Goal: Information Seeking & Learning: Check status

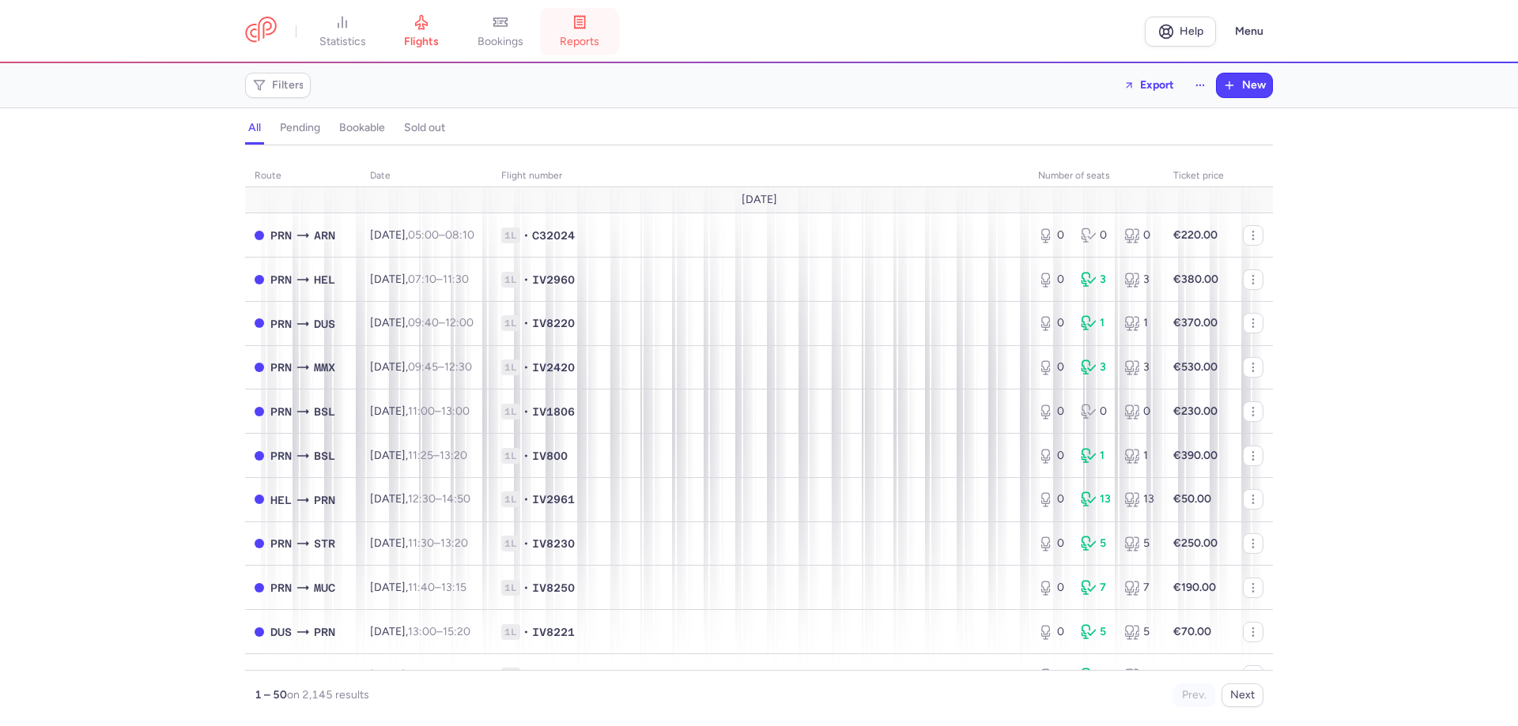
click at [566, 29] on link "reports" at bounding box center [579, 31] width 79 height 35
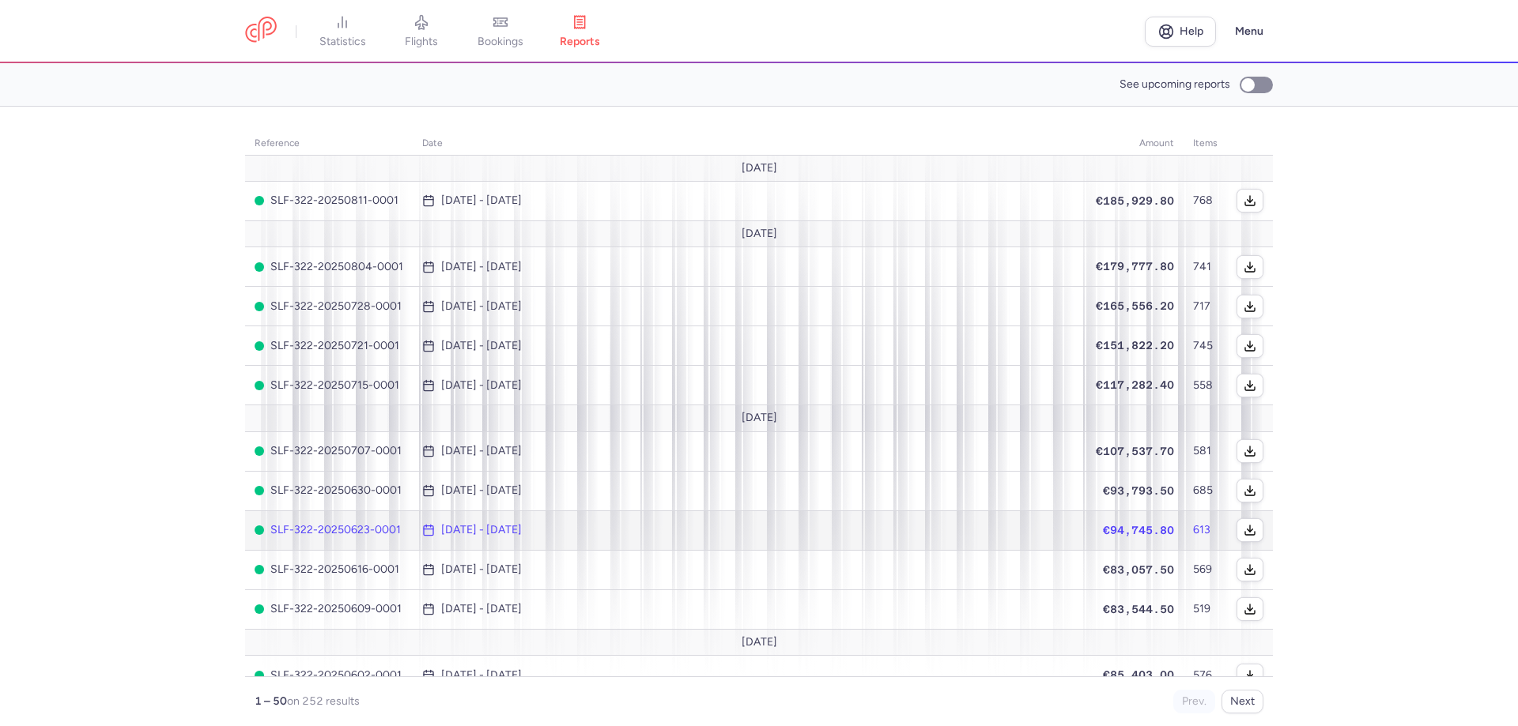
click at [1103, 528] on span "€94,745.80" at bounding box center [1138, 530] width 71 height 13
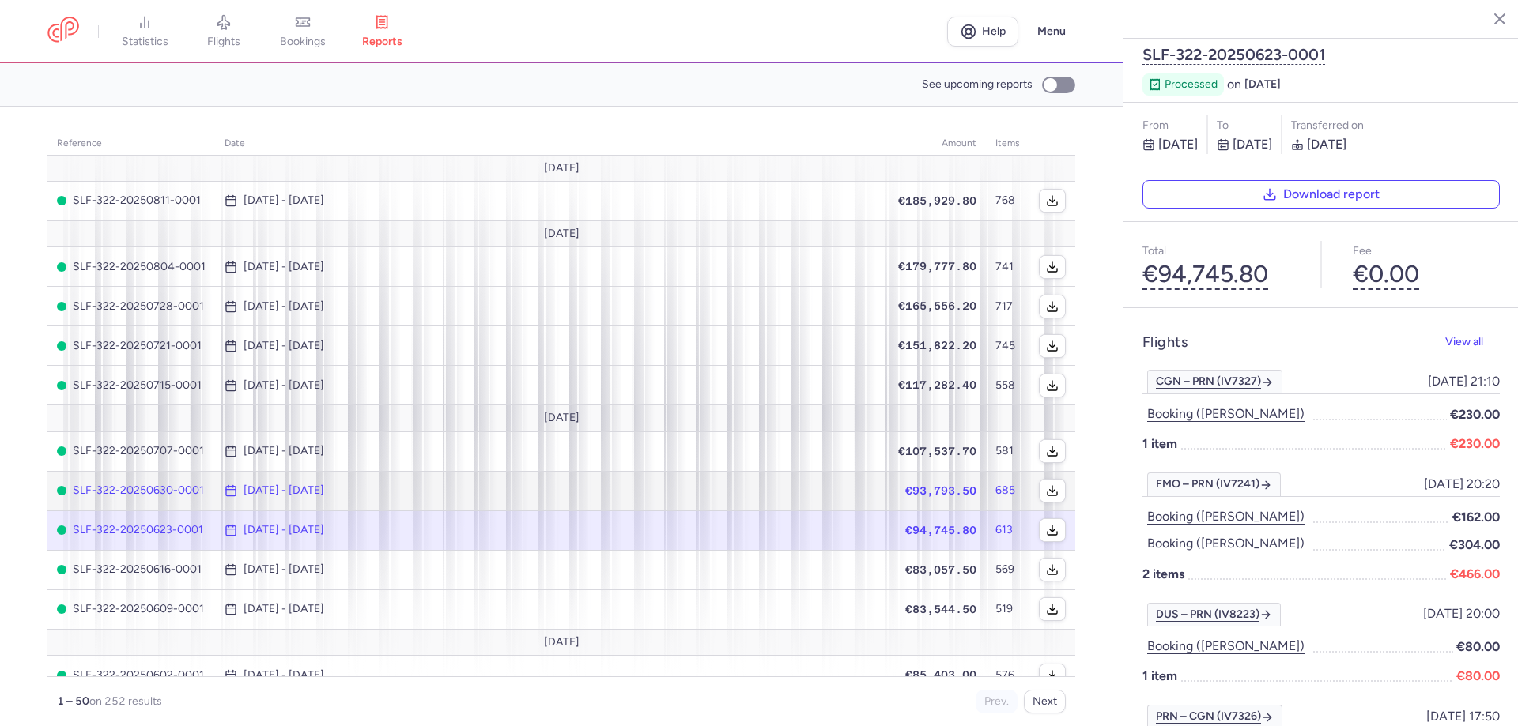
click at [922, 496] on span "€93,793.50" at bounding box center [940, 491] width 71 height 13
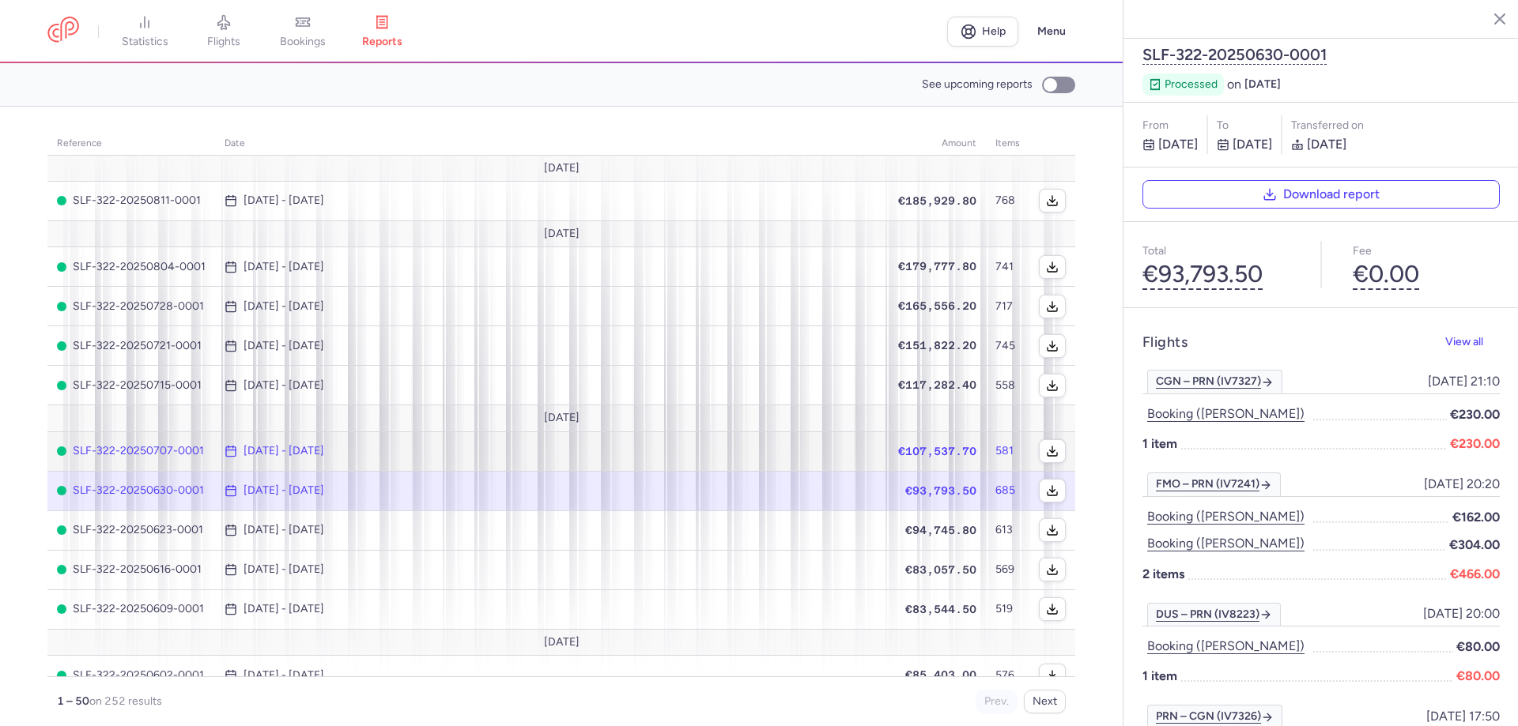
click at [922, 458] on td "€107,537.70" at bounding box center [937, 452] width 97 height 40
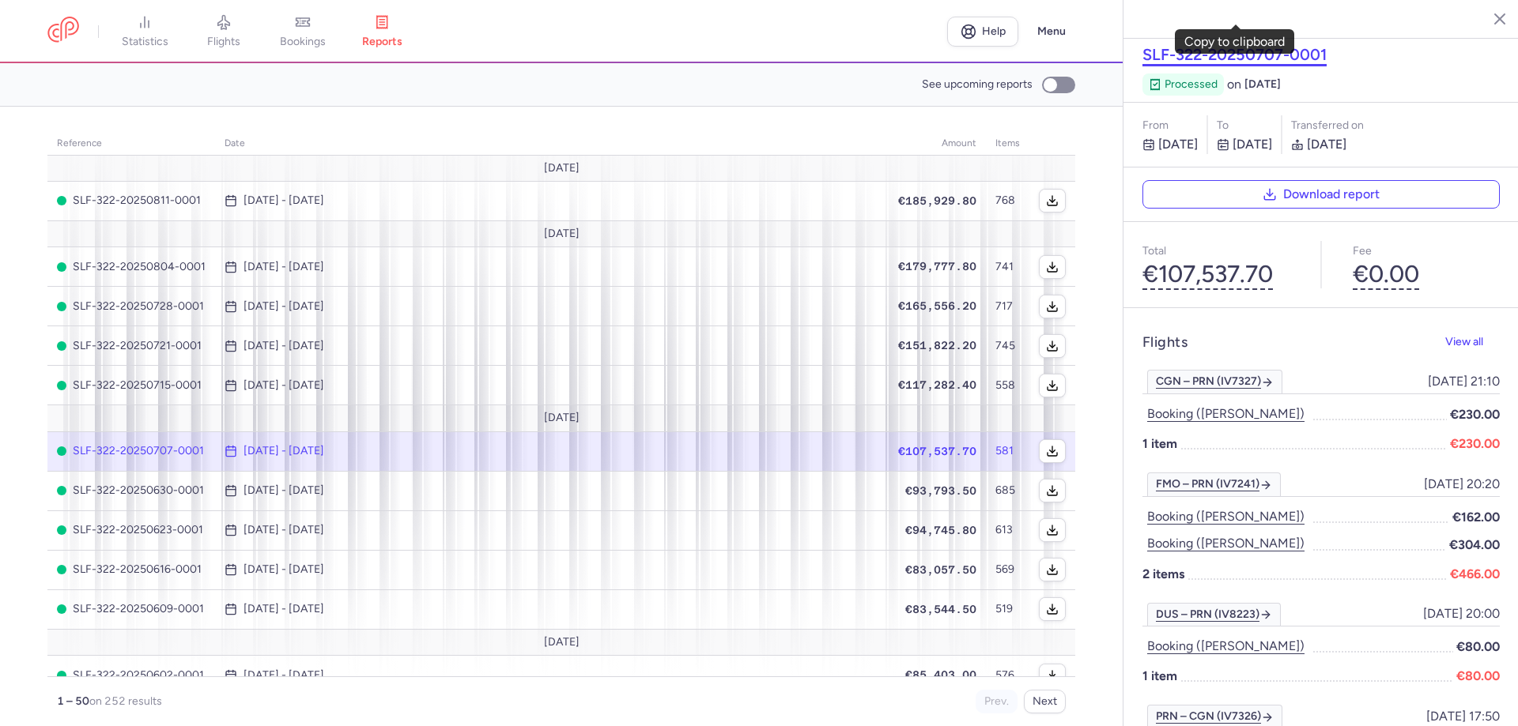
click at [1228, 45] on button "SLF-322-20250707-0001" at bounding box center [1234, 54] width 184 height 19
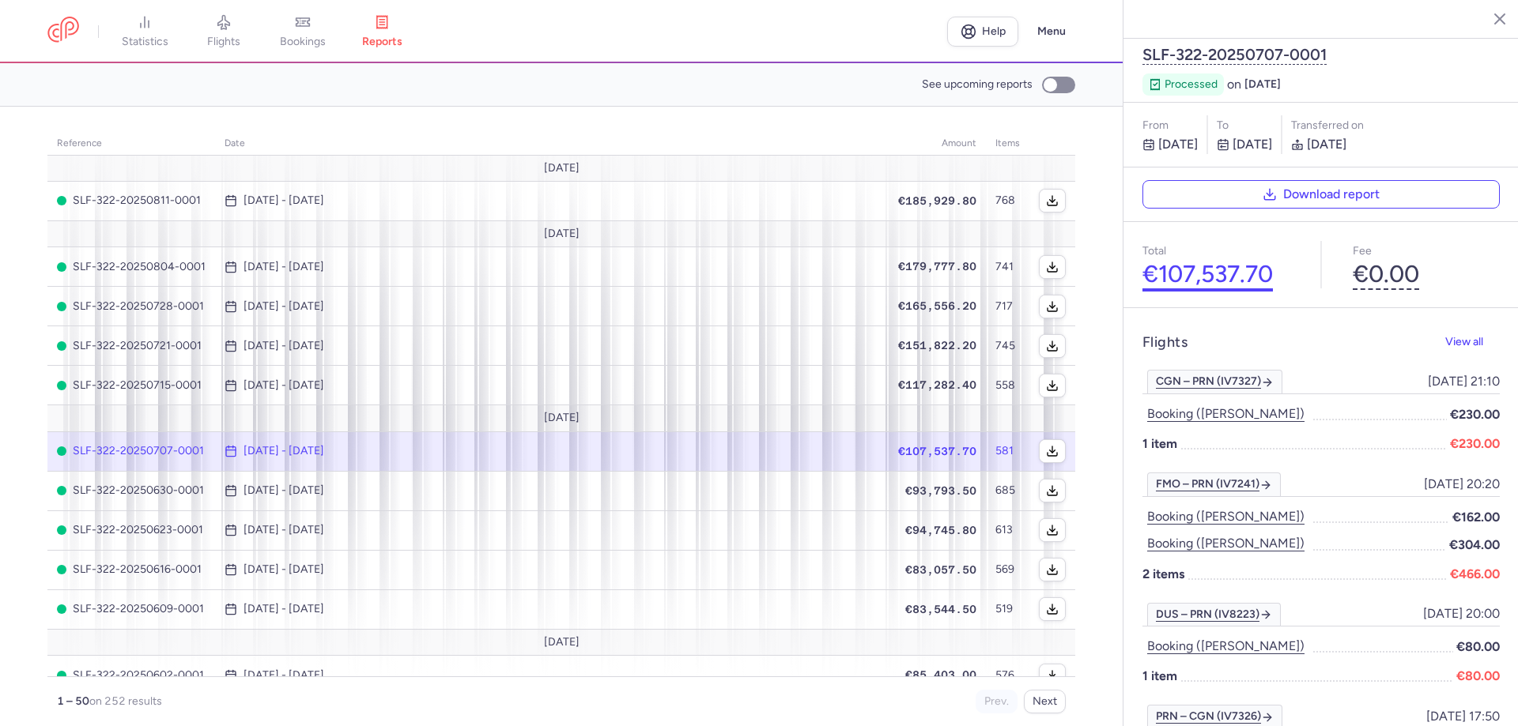
click at [1217, 261] on button "€107,537.70" at bounding box center [1207, 275] width 130 height 28
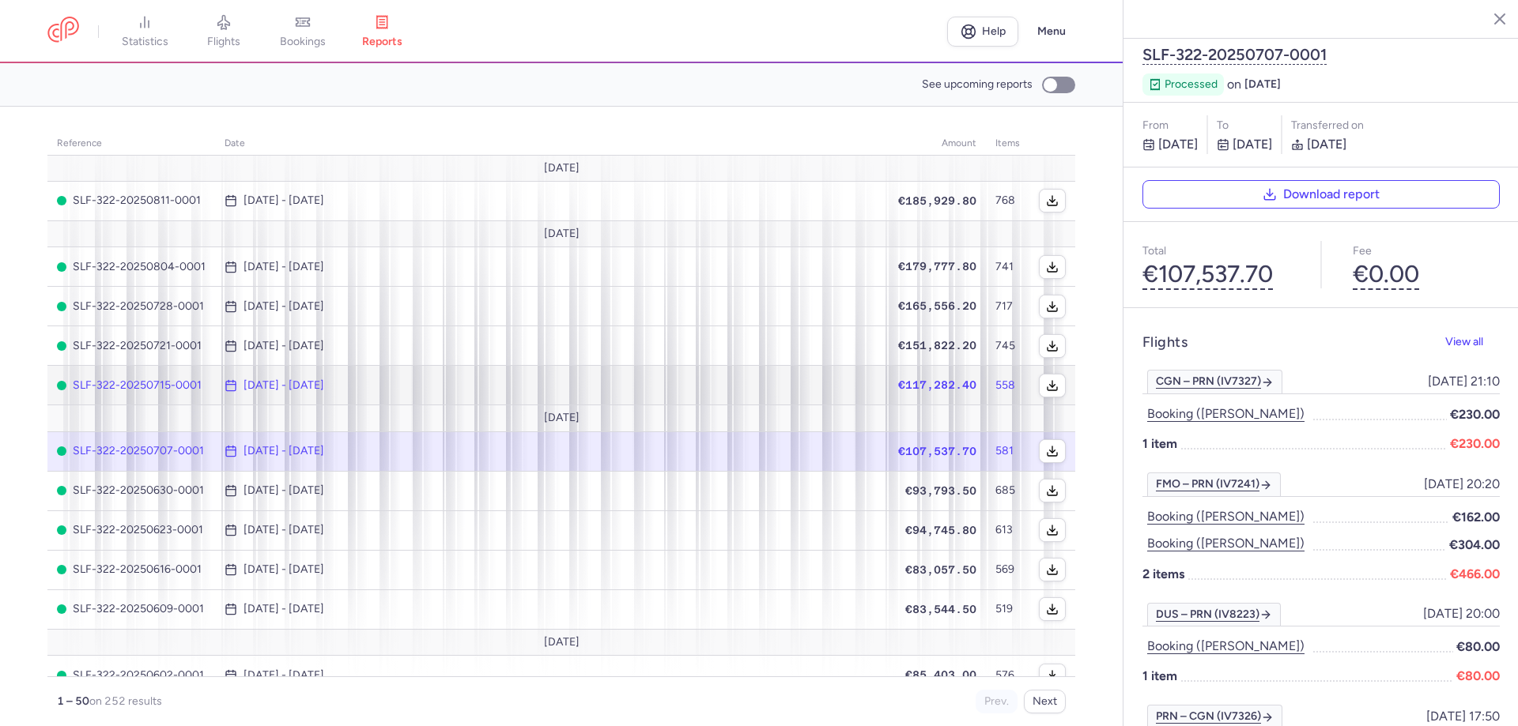
click at [898, 380] on span "€117,282.40" at bounding box center [937, 385] width 78 height 13
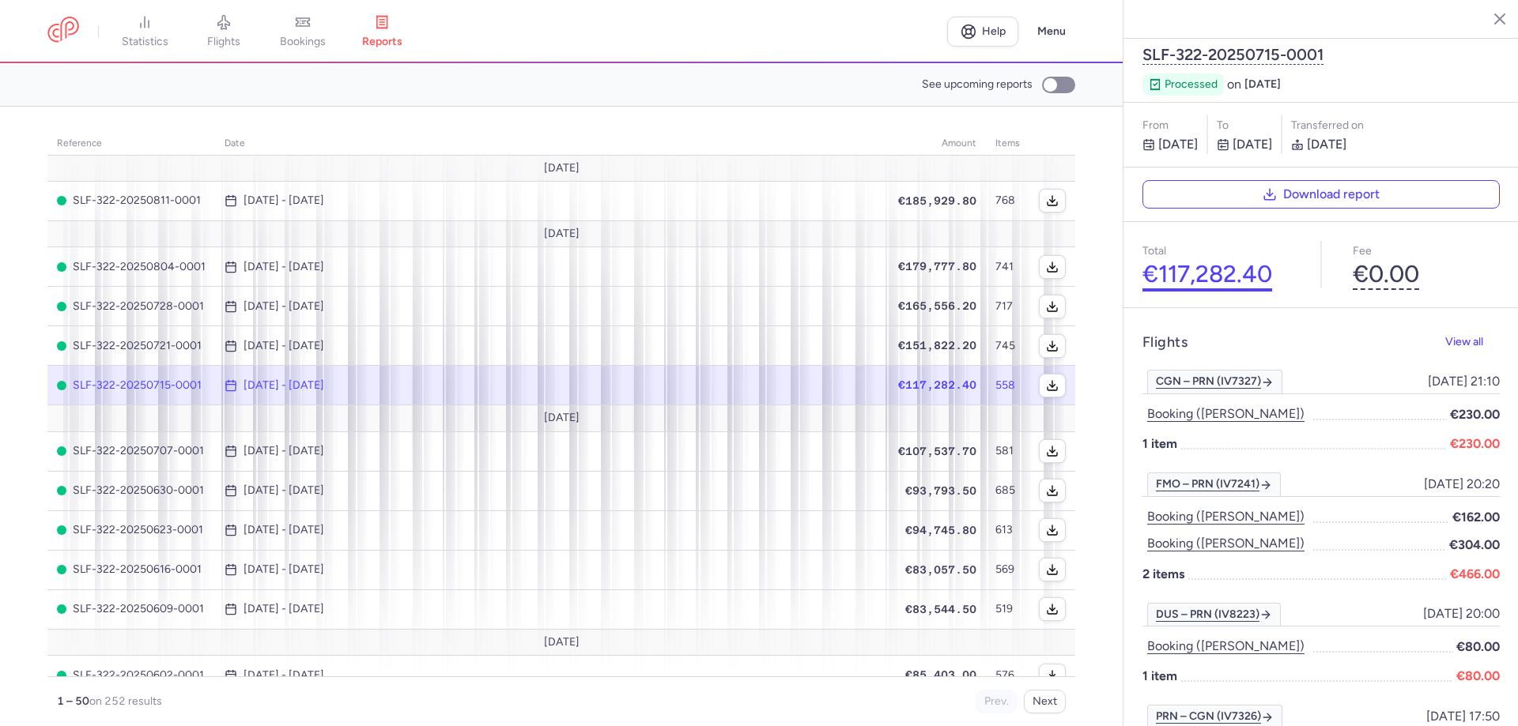
click at [1232, 261] on button "€117,282.40" at bounding box center [1207, 275] width 130 height 28
click at [1292, 45] on button "SLF-322-20250715-0001" at bounding box center [1232, 54] width 181 height 19
click at [986, 374] on td "[DATE] - [DATE]" at bounding box center [1007, 386] width 43 height 40
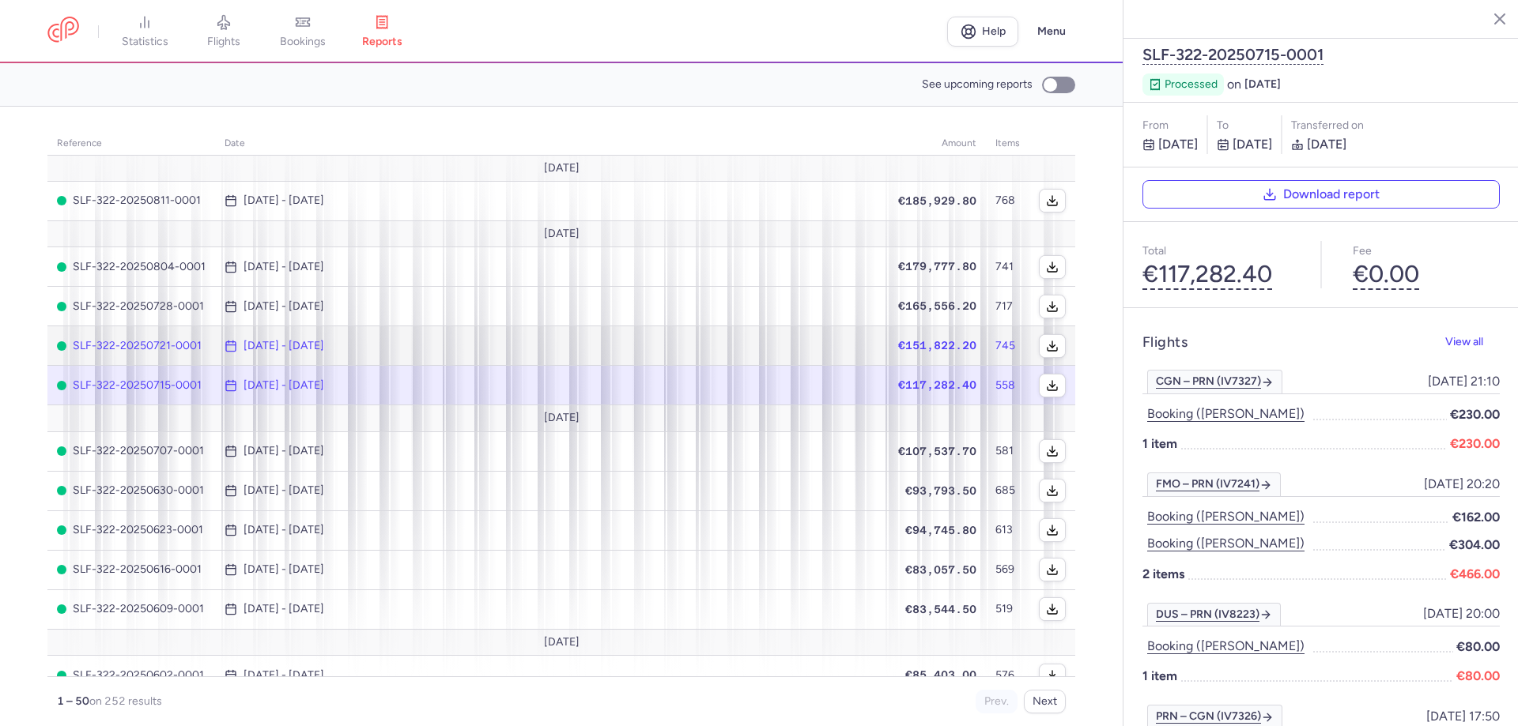
click at [898, 350] on span "€151,822.20" at bounding box center [937, 345] width 78 height 13
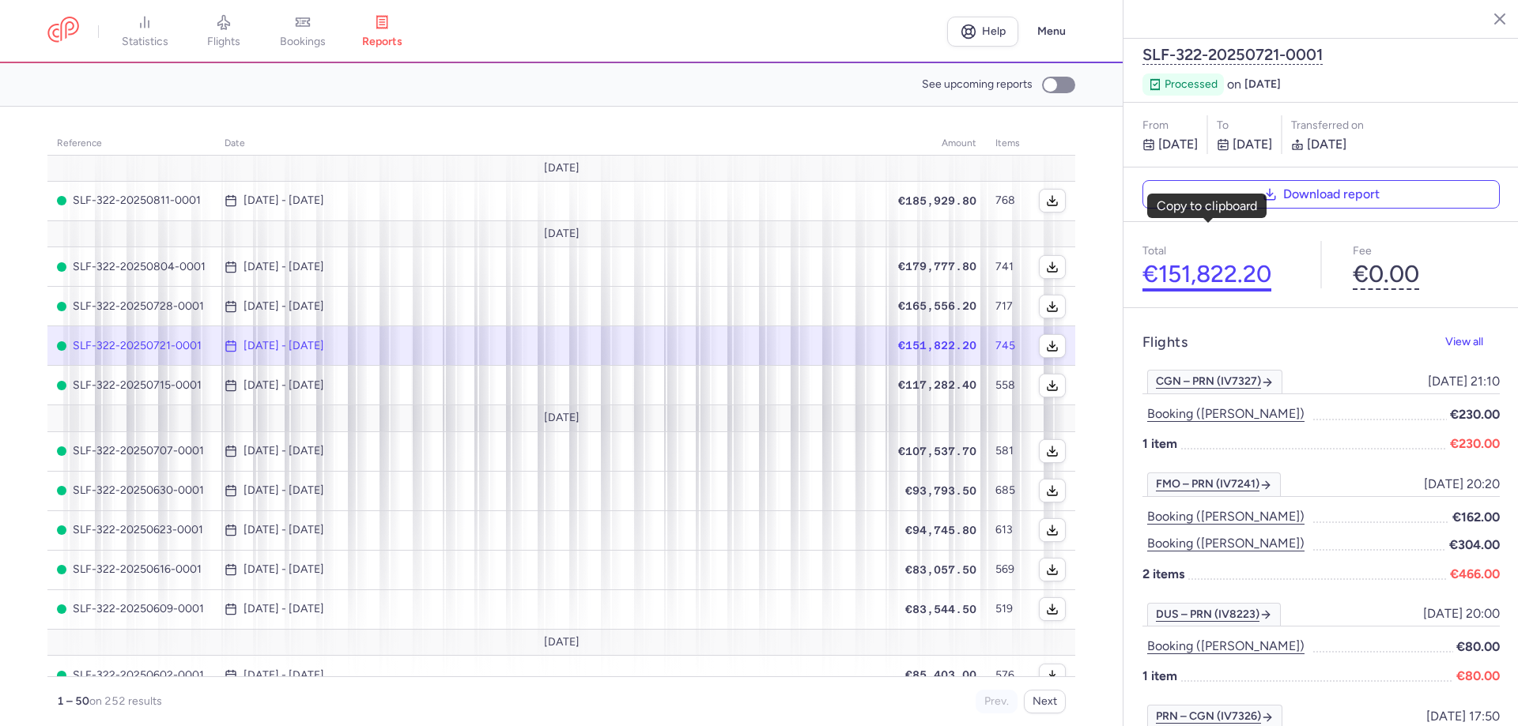
click at [1193, 261] on button "€151,822.20" at bounding box center [1206, 275] width 129 height 28
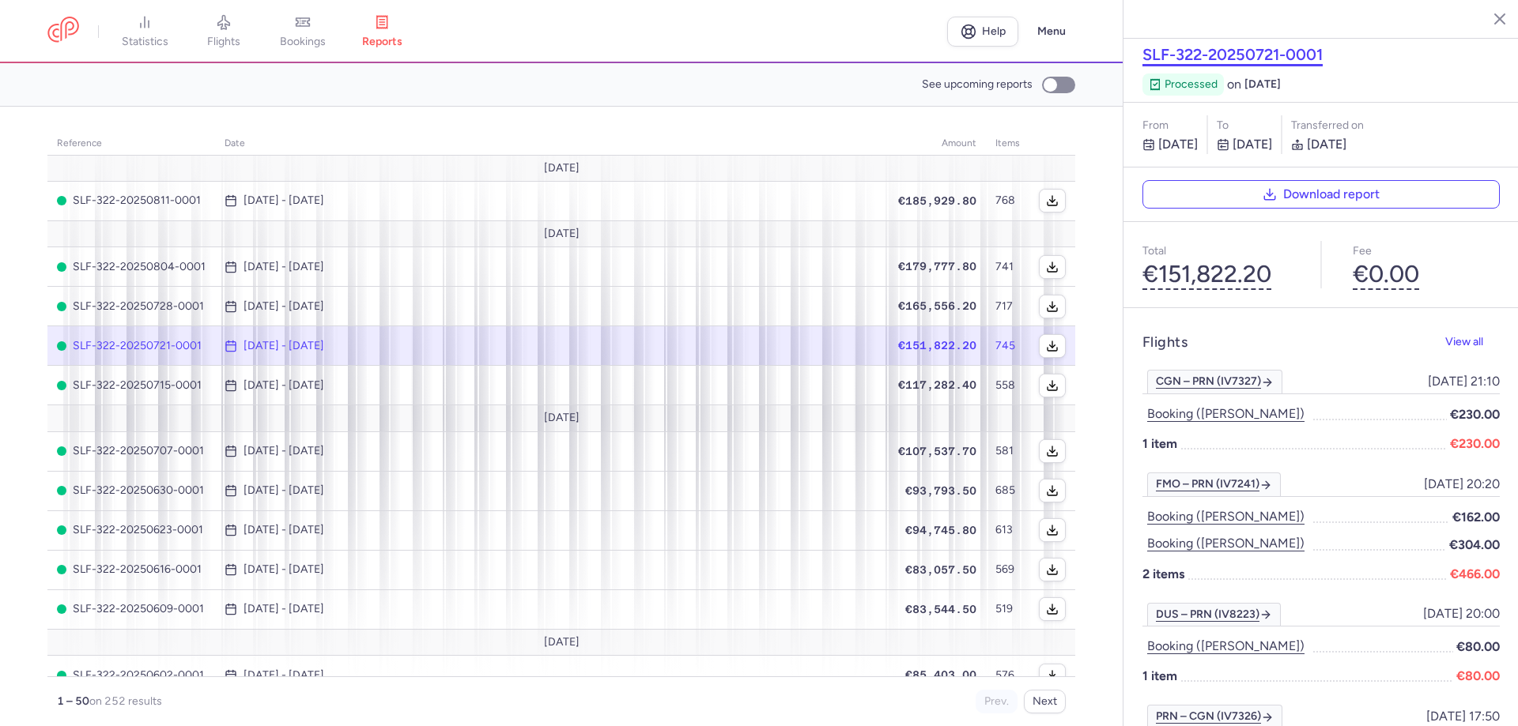
click at [1215, 45] on button "SLF-322-20250721-0001" at bounding box center [1232, 54] width 180 height 19
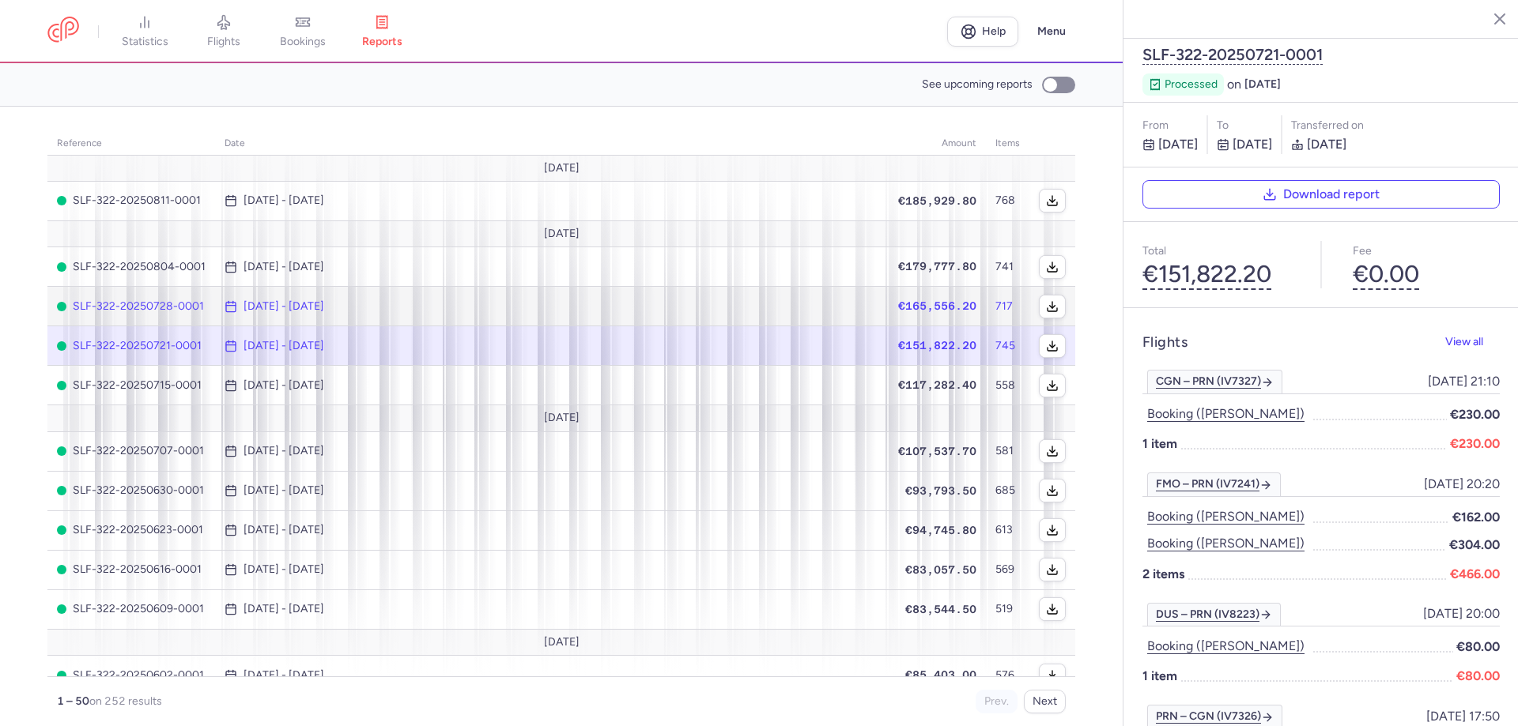
click at [906, 298] on td "€165,556.20" at bounding box center [937, 307] width 97 height 40
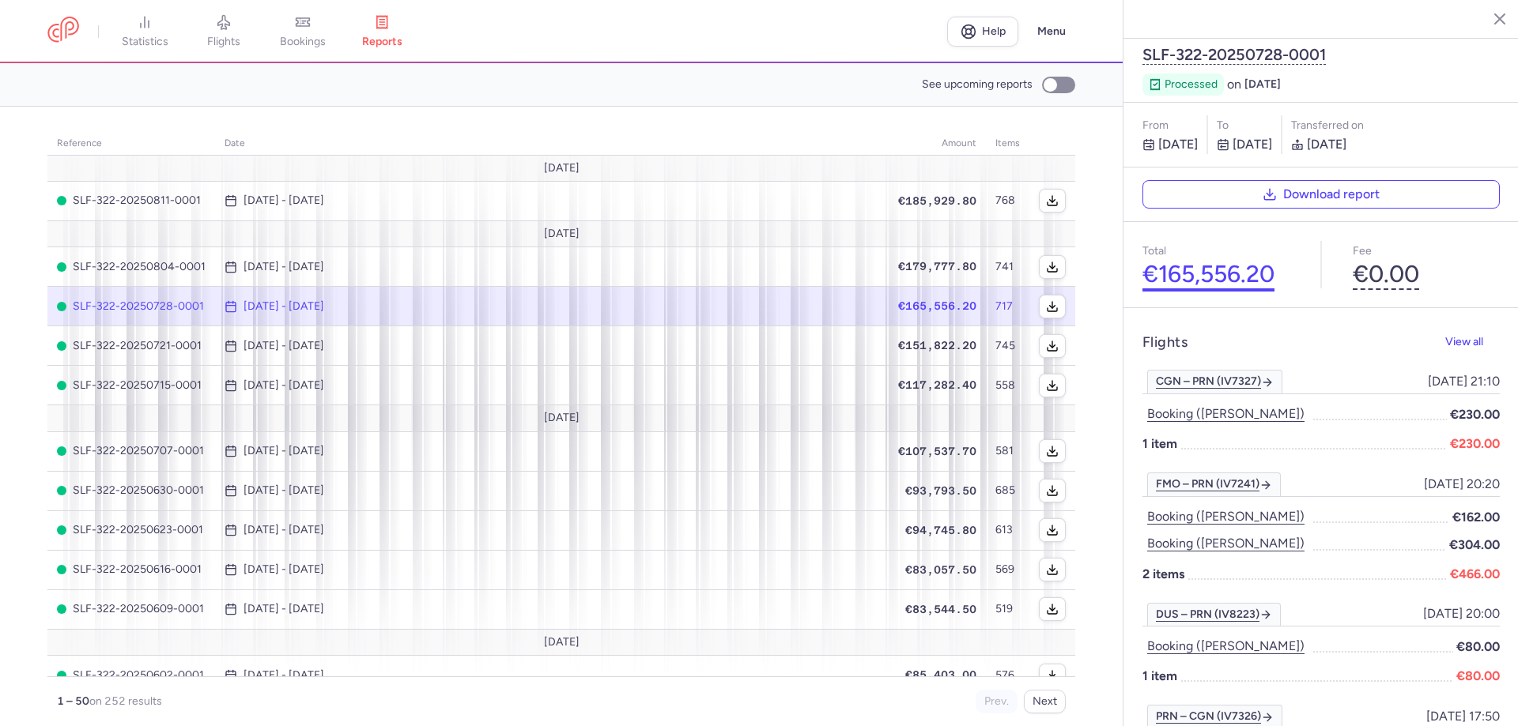
click at [1227, 261] on button "€165,556.20" at bounding box center [1208, 275] width 132 height 28
click at [1248, 45] on button "SLF-322-20250728-0001" at bounding box center [1233, 54] width 183 height 19
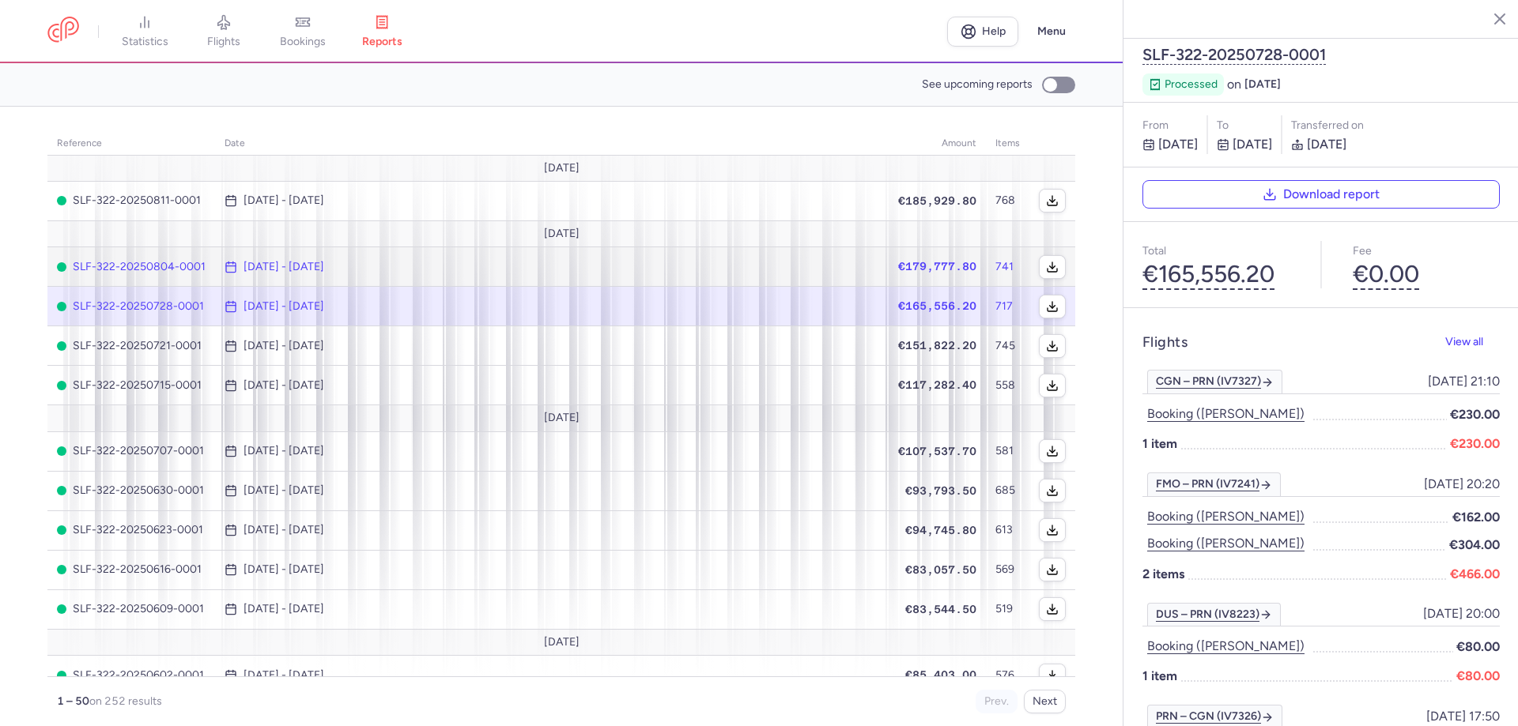
click at [856, 264] on span "[DATE] - [DATE]" at bounding box center [551, 267] width 655 height 13
